Goal: Use online tool/utility

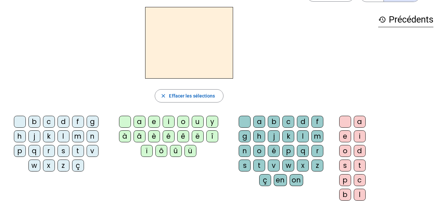
scroll to position [21, 0]
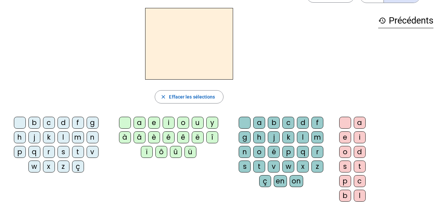
click at [56, 82] on div "close [PERSON_NAME] les sélections b c d f g h j k l m n p q r s t v w x z ç a …" at bounding box center [189, 114] width 368 height 213
click at [24, 153] on div "p" at bounding box center [20, 152] width 12 height 12
click at [141, 123] on div "a" at bounding box center [140, 122] width 12 height 12
click at [318, 149] on div "r" at bounding box center [318, 152] width 12 height 12
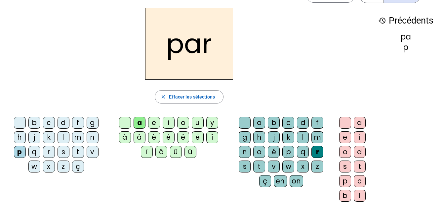
click at [47, 122] on div "c" at bounding box center [49, 122] width 12 height 12
click at [302, 139] on div "l" at bounding box center [303, 137] width 12 height 12
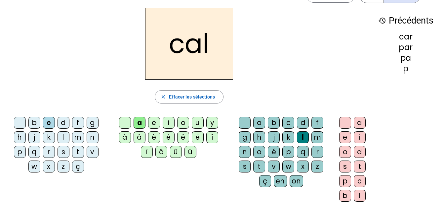
click at [93, 153] on div "v" at bounding box center [93, 152] width 12 height 12
click at [32, 120] on div "b" at bounding box center [34, 122] width 12 height 12
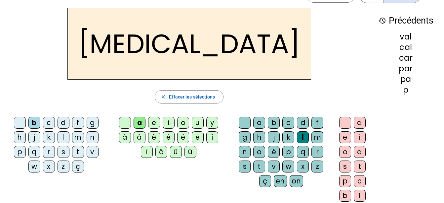
click at [284, 118] on div "c" at bounding box center [289, 122] width 12 height 12
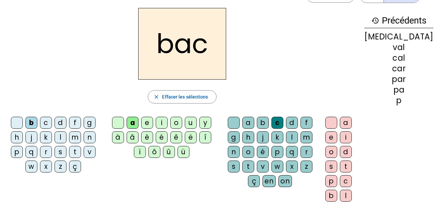
click at [60, 149] on div "s" at bounding box center [61, 152] width 12 height 12
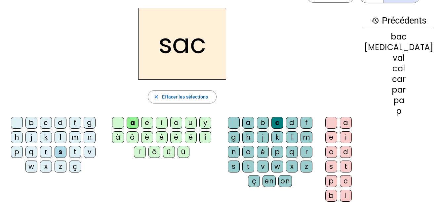
click at [298, 133] on div "l" at bounding box center [292, 137] width 12 height 12
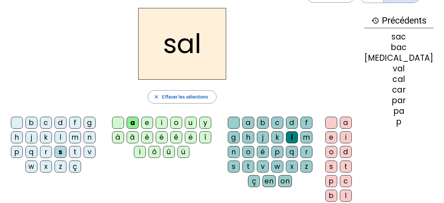
click at [298, 138] on div "l" at bounding box center [292, 137] width 12 height 12
click at [181, 90] on span "button" at bounding box center [182, 97] width 68 height 16
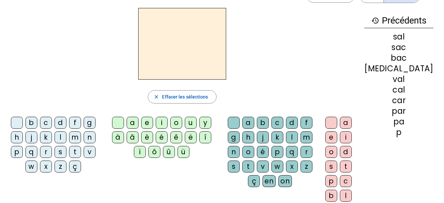
click at [61, 152] on div "s" at bounding box center [61, 152] width 12 height 12
click at [138, 123] on div "a" at bounding box center [133, 122] width 12 height 12
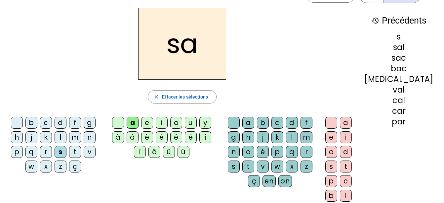
click at [194, 123] on div "u" at bounding box center [191, 122] width 12 height 12
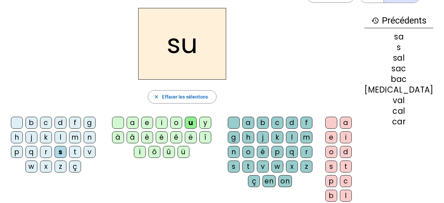
click at [313, 150] on div "r" at bounding box center [307, 152] width 12 height 12
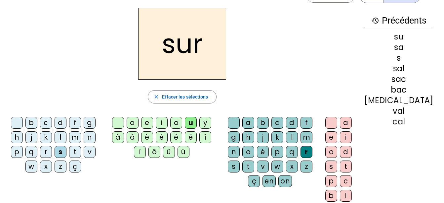
click at [76, 138] on div "m" at bounding box center [75, 137] width 12 height 12
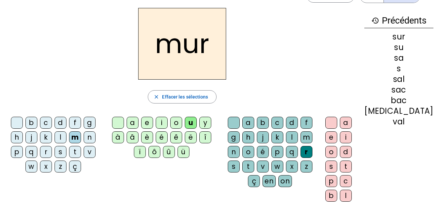
click at [61, 124] on div "d" at bounding box center [61, 122] width 12 height 12
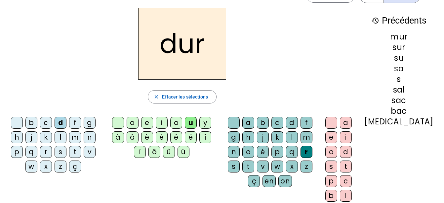
click at [20, 151] on div "p" at bounding box center [17, 152] width 12 height 12
